Goal: Information Seeking & Learning: Learn about a topic

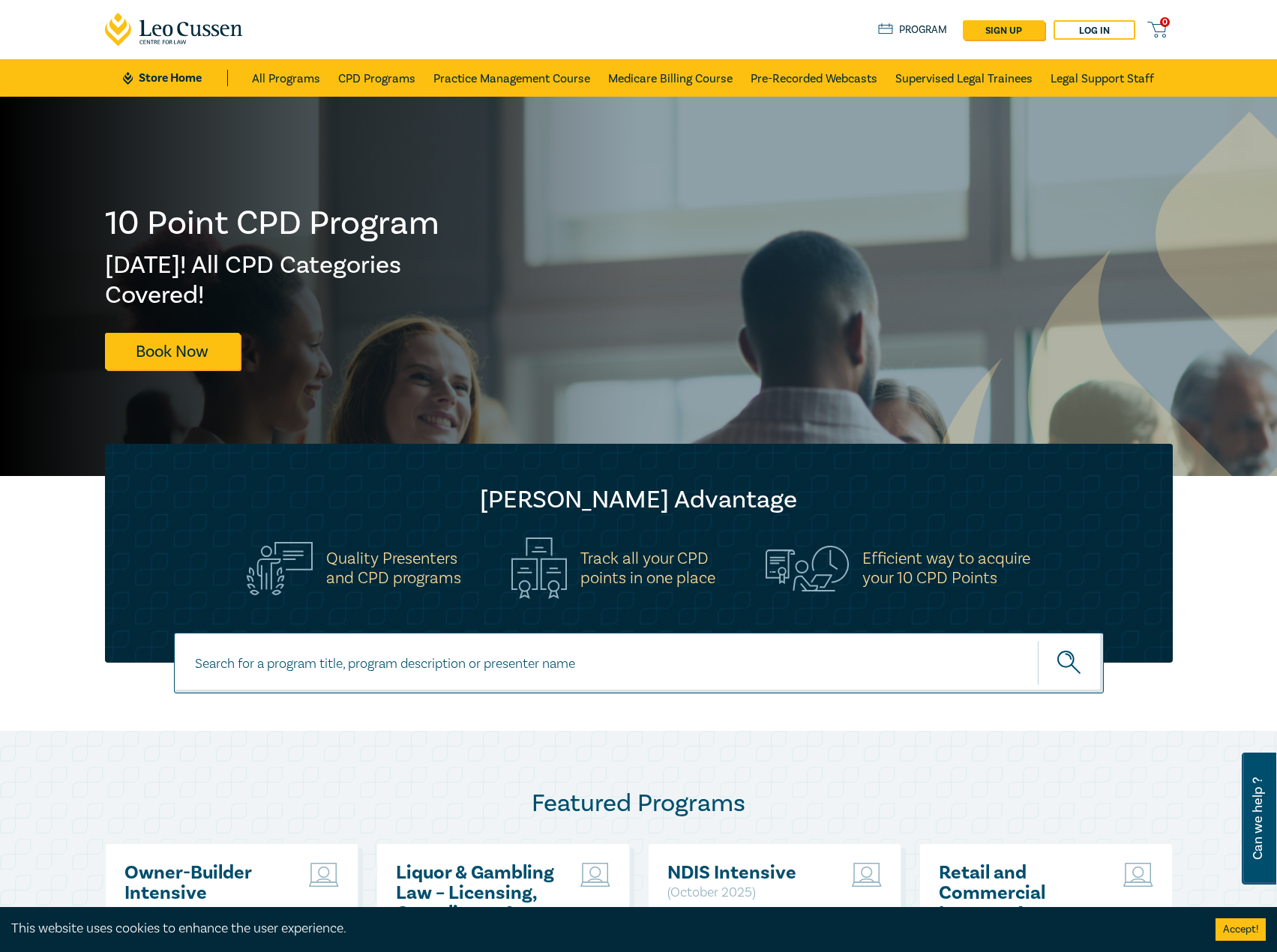
click at [505, 669] on input at bounding box center [639, 663] width 930 height 61
type input "s26110"
click at [1038, 640] on button "submit" at bounding box center [1070, 663] width 66 height 45
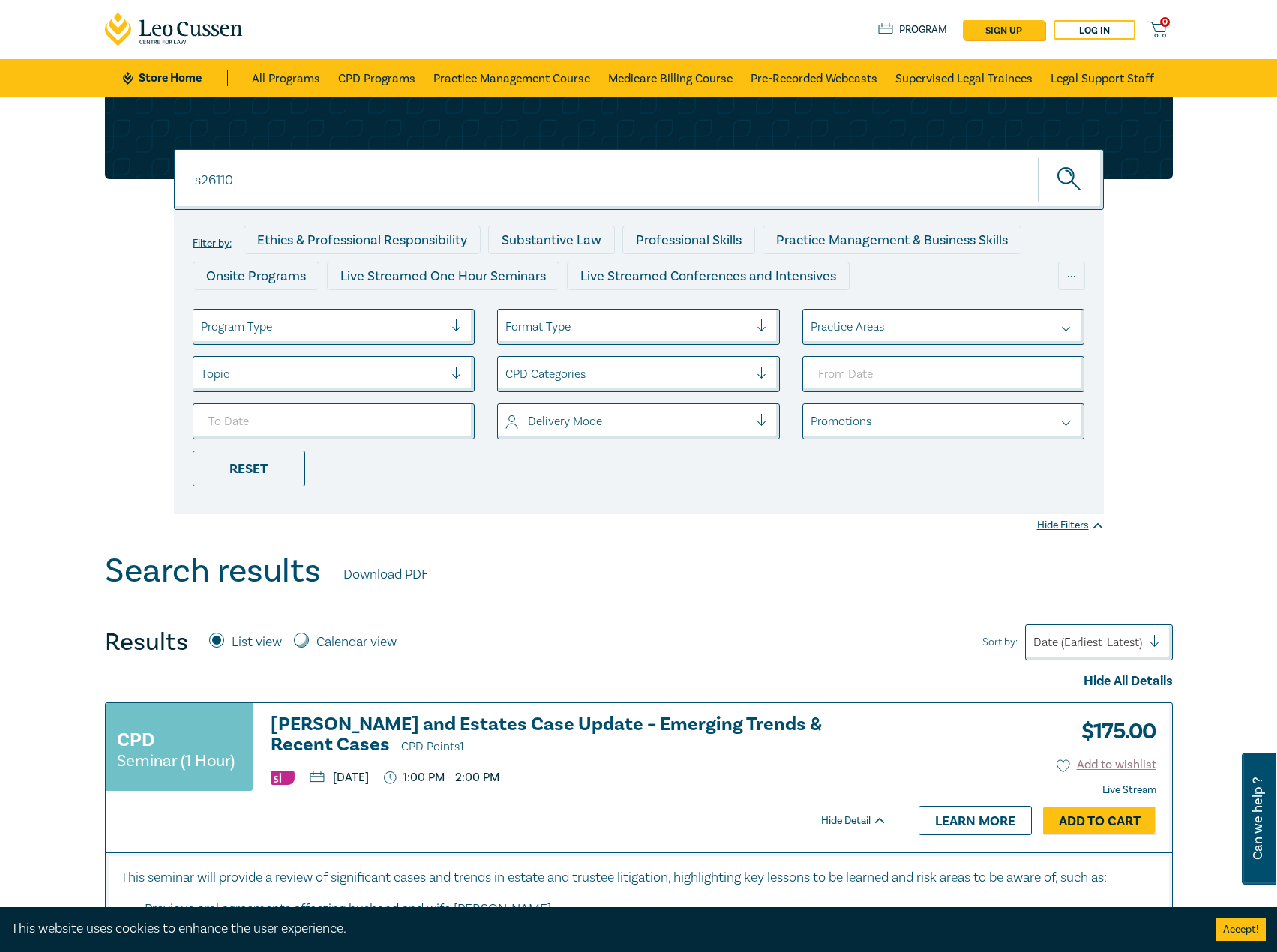
click at [436, 731] on h3 "Wills and Estates Case Update – Emerging Trends & Recent Cases CPD Points 1" at bounding box center [578, 736] width 616 height 42
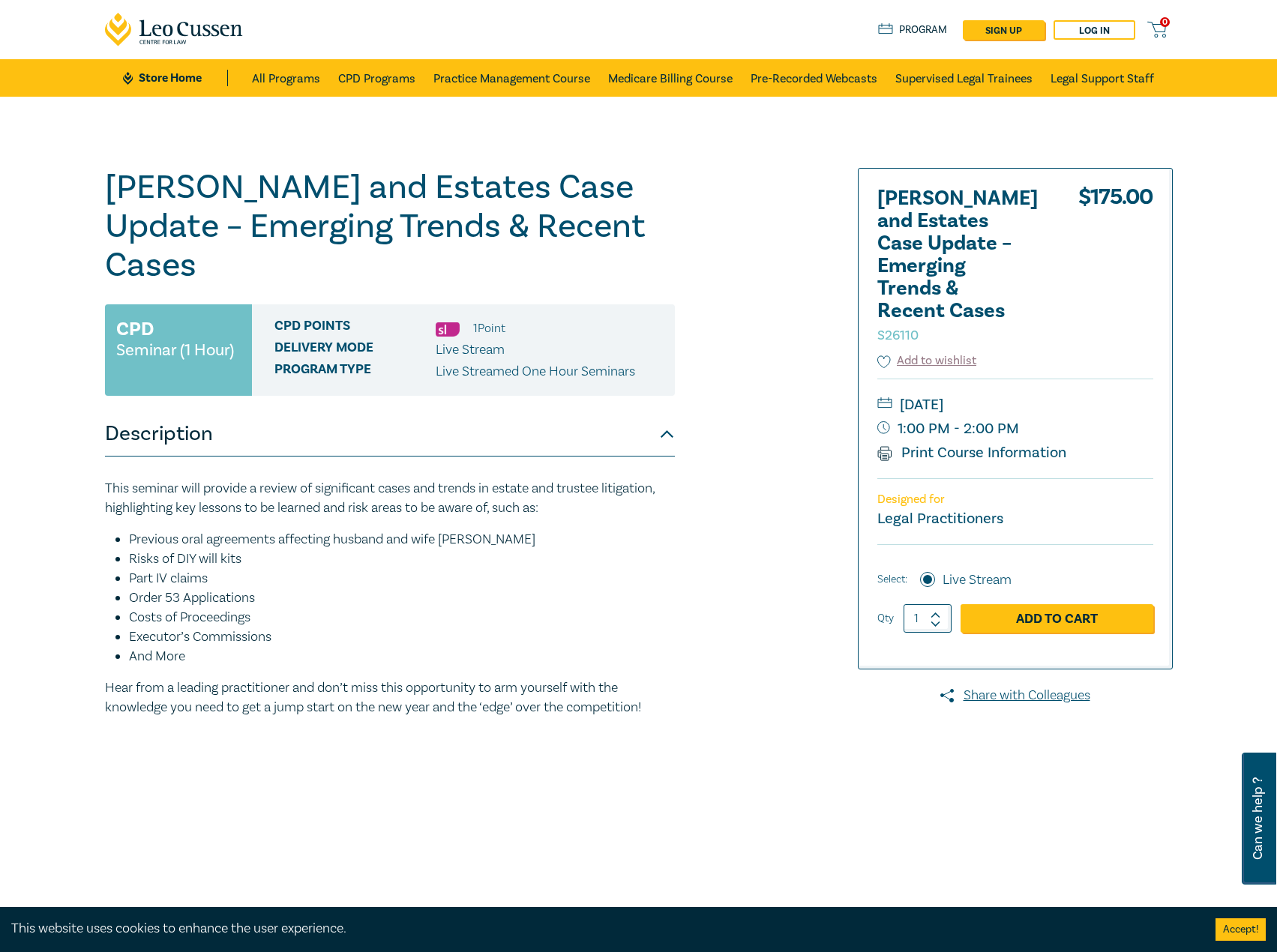
drag, startPoint x: 1227, startPoint y: 54, endPoint x: 396, endPoint y: 123, distance: 833.9
click at [387, 136] on div "[PERSON_NAME] and Estates Case Update – Emerging Trends & Recent Cases S26110 C…" at bounding box center [638, 543] width 1277 height 892
click at [177, 92] on ul "Store Home All Programs CPD Programs Practice Management Course Medicare Billin…" at bounding box center [637, 77] width 1030 height 37
click at [191, 87] on ul "Store Home All Programs CPD Programs Practice Management Course Medicare Billin…" at bounding box center [637, 77] width 1030 height 37
click at [207, 74] on link "Store Home" at bounding box center [175, 78] width 105 height 17
